Goal: Check status: Check status

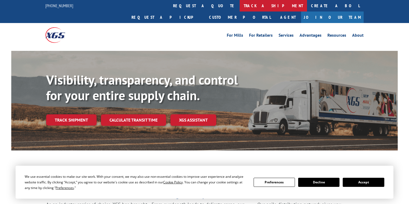
click at [240, 7] on link "track a shipment" at bounding box center [273, 6] width 67 height 12
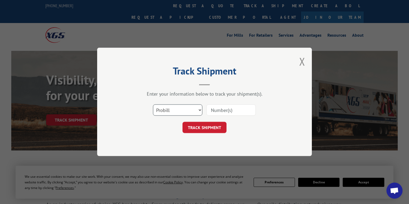
click at [185, 112] on select "Select category... Probill BOL PO" at bounding box center [177, 110] width 49 height 11
select select "po"
click at [153, 105] on select "Select category... Probill BOL PO" at bounding box center [177, 110] width 49 height 11
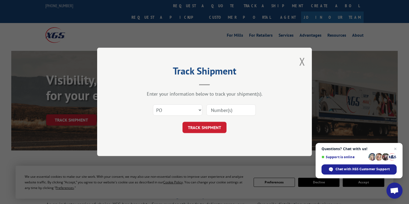
click at [222, 109] on input at bounding box center [230, 110] width 49 height 11
paste input "89542139"
type input "89542139"
click at [214, 128] on button "TRACK SHIPMENT" at bounding box center [204, 127] width 44 height 11
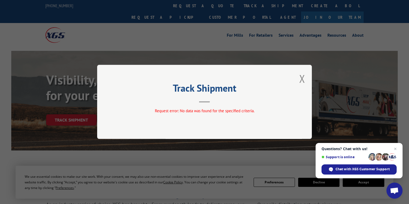
click at [305, 79] on div "Track Shipment Request error: No data was found for the specified criteria." at bounding box center [204, 102] width 215 height 74
drag, startPoint x: 305, startPoint y: 78, endPoint x: 252, endPoint y: 51, distance: 59.3
click at [304, 78] on button "Close modal" at bounding box center [302, 79] width 6 height 14
